Goal: Information Seeking & Learning: Learn about a topic

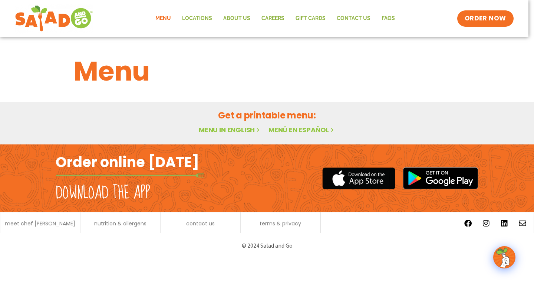
click at [161, 18] on link "Menu" at bounding box center [163, 18] width 27 height 17
click at [230, 132] on link "Menu in English" at bounding box center [230, 129] width 62 height 9
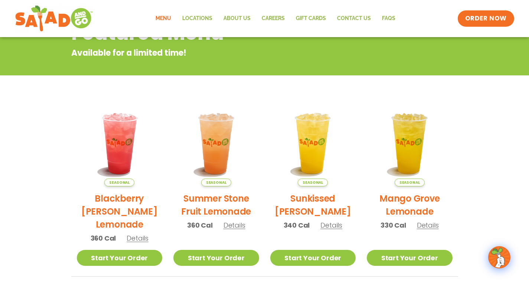
scroll to position [41, 0]
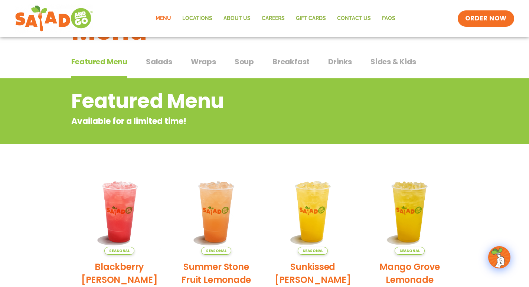
click at [168, 62] on span "Salads" at bounding box center [159, 61] width 26 height 11
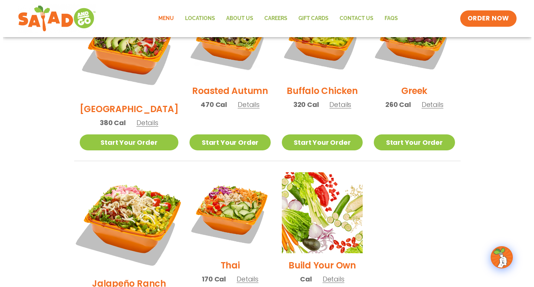
scroll to position [449, 0]
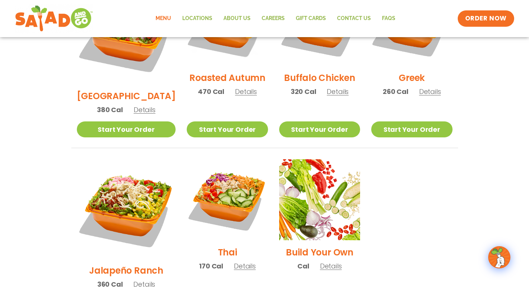
click at [137, 264] on h2 "Jalapeño Ranch" at bounding box center [126, 270] width 74 height 13
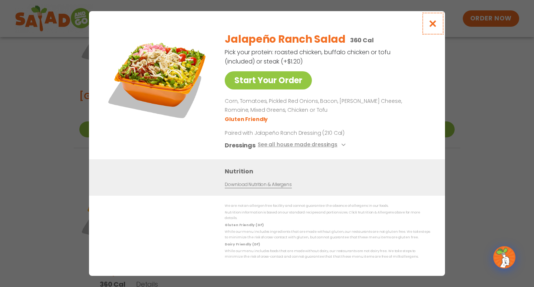
click at [428, 29] on button "Close modal" at bounding box center [433, 23] width 24 height 25
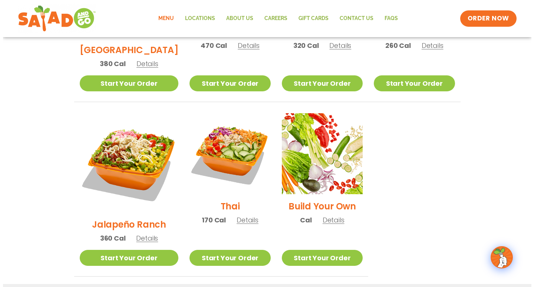
scroll to position [482, 0]
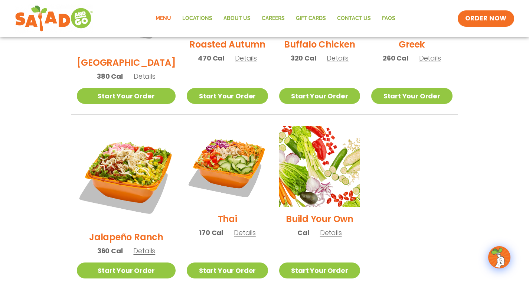
click at [134, 246] on span "Details" at bounding box center [144, 250] width 22 height 9
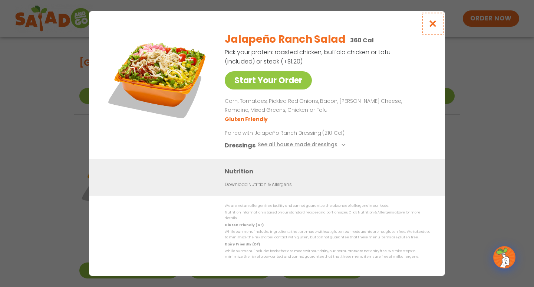
click at [432, 26] on icon "Close modal" at bounding box center [433, 24] width 9 height 8
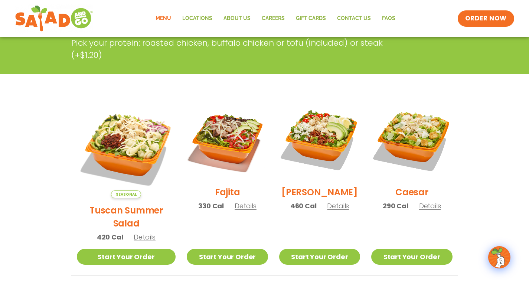
scroll to position [0, 0]
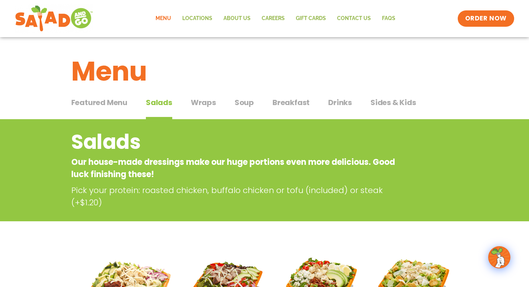
click at [122, 104] on span "Featured Menu" at bounding box center [99, 102] width 56 height 11
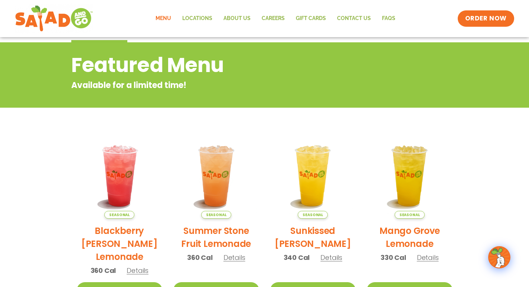
scroll to position [148, 0]
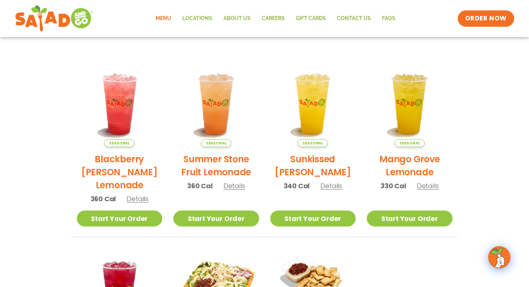
drag, startPoint x: 425, startPoint y: 186, endPoint x: 419, endPoint y: 184, distance: 6.2
click at [425, 186] on span "Details" at bounding box center [428, 185] width 22 height 9
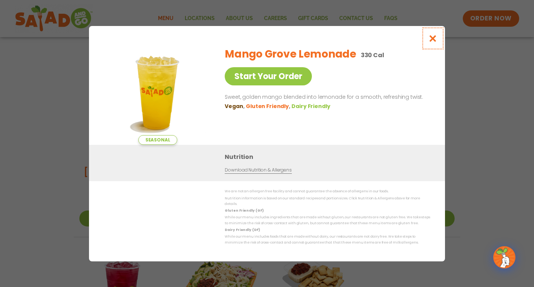
click at [434, 42] on icon "Close modal" at bounding box center [433, 39] width 9 height 8
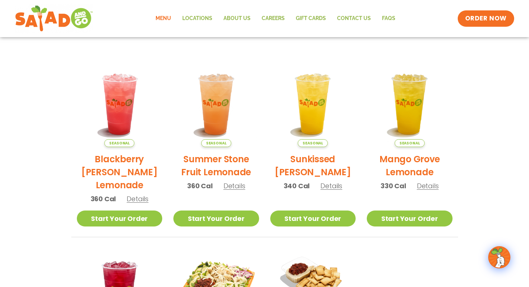
click at [132, 199] on span "Details" at bounding box center [138, 198] width 22 height 9
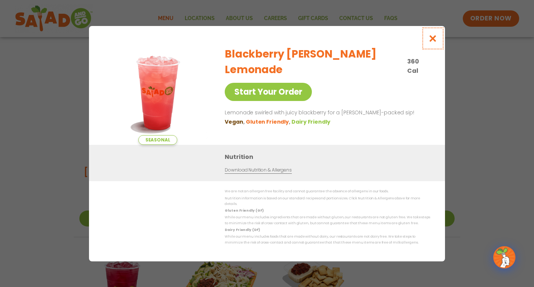
click at [439, 41] on button "Close modal" at bounding box center [433, 38] width 24 height 25
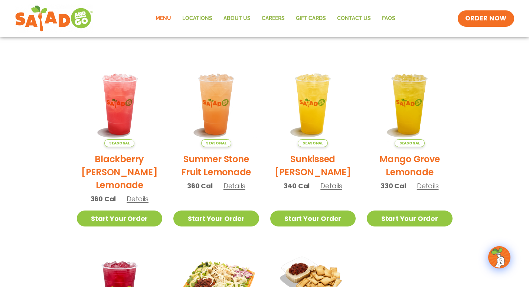
click at [237, 189] on span "Details" at bounding box center [234, 185] width 22 height 9
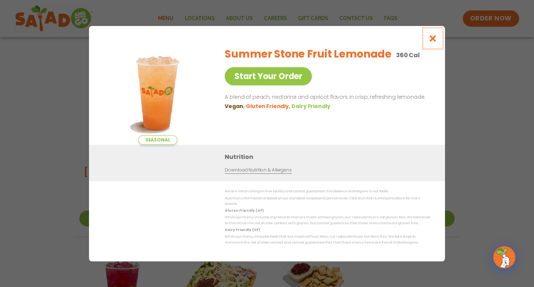
click at [432, 42] on icon "Close modal" at bounding box center [433, 39] width 9 height 8
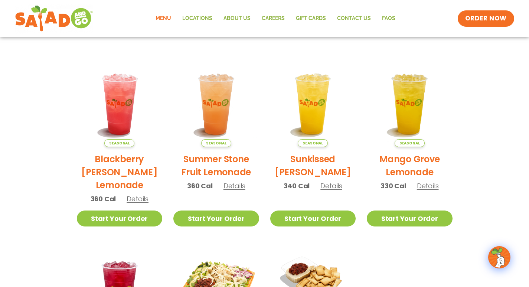
click at [337, 187] on span "Details" at bounding box center [331, 185] width 22 height 9
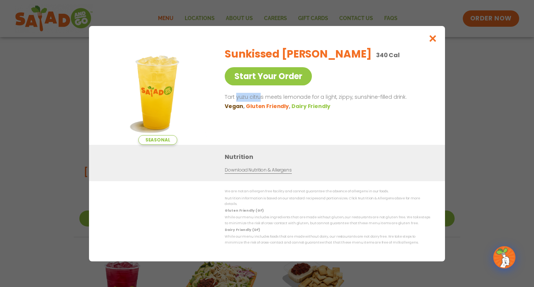
drag, startPoint x: 236, startPoint y: 99, endPoint x: 260, endPoint y: 99, distance: 24.1
click at [260, 99] on p "Tart yuzu citrus meets lemonade for a light, zippy, sunshine-filled drink." at bounding box center [326, 97] width 203 height 9
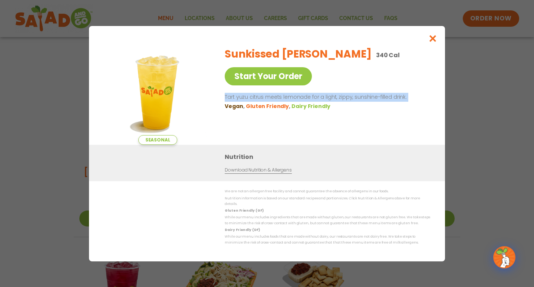
click at [260, 99] on p "Tart yuzu citrus meets lemonade for a light, zippy, sunshine-filled drink." at bounding box center [326, 97] width 203 height 9
click at [258, 99] on p "Tart yuzu citrus meets lemonade for a light, zippy, sunshine-filled drink." at bounding box center [326, 97] width 203 height 9
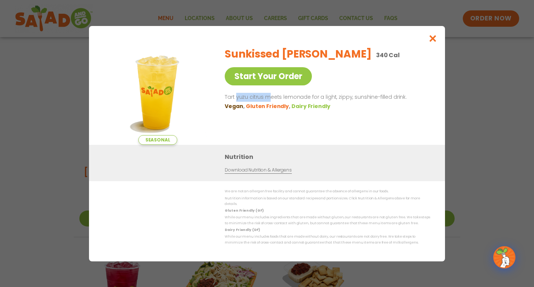
drag, startPoint x: 236, startPoint y: 98, endPoint x: 269, endPoint y: 98, distance: 33.4
click at [269, 98] on p "Tart yuzu citrus meets lemonade for a light, zippy, sunshine-filled drink." at bounding box center [326, 97] width 203 height 9
click at [253, 100] on p "Tart yuzu citrus meets lemonade for a light, zippy, sunshine-filled drink." at bounding box center [326, 97] width 203 height 9
drag, startPoint x: 236, startPoint y: 100, endPoint x: 262, endPoint y: 100, distance: 26.3
click at [262, 100] on p "Tart yuzu citrus meets lemonade for a light, zippy, sunshine-filled drink." at bounding box center [326, 97] width 203 height 9
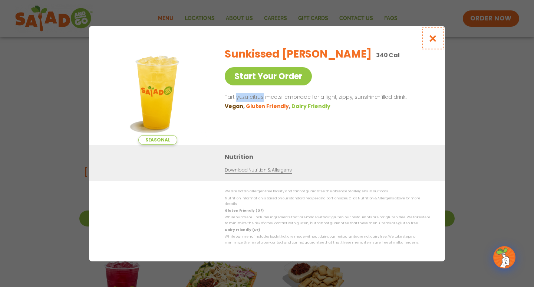
click at [433, 42] on icon "Close modal" at bounding box center [433, 39] width 9 height 8
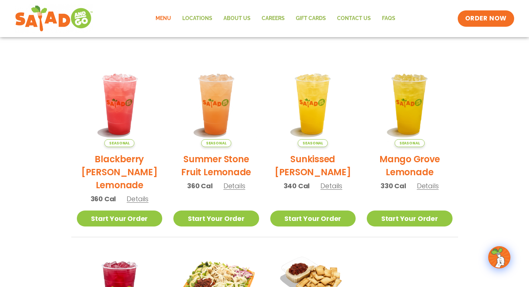
click at [330, 187] on span "Details" at bounding box center [331, 185] width 22 height 9
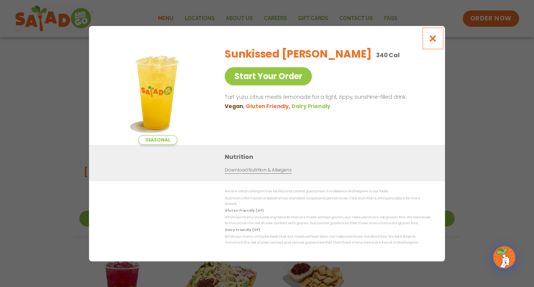
click at [432, 42] on icon "Close modal" at bounding box center [433, 39] width 9 height 8
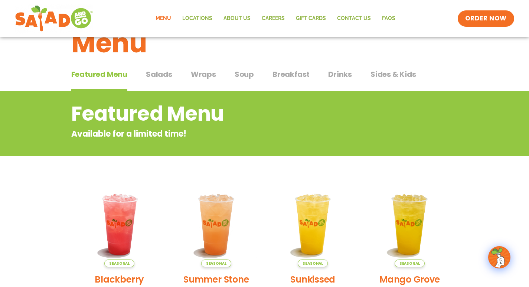
scroll to position [0, 0]
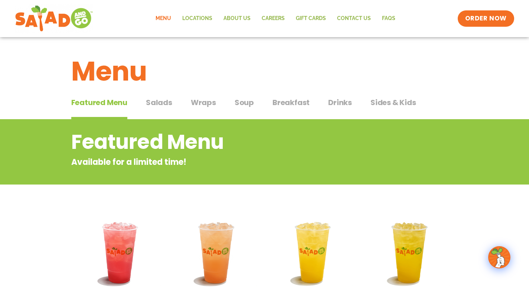
click at [168, 105] on span "Salads" at bounding box center [159, 102] width 26 height 11
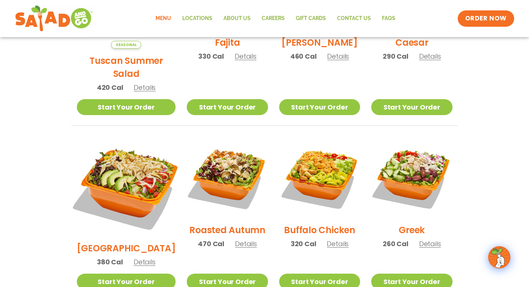
scroll to position [148, 0]
